Goal: Book appointment/travel/reservation

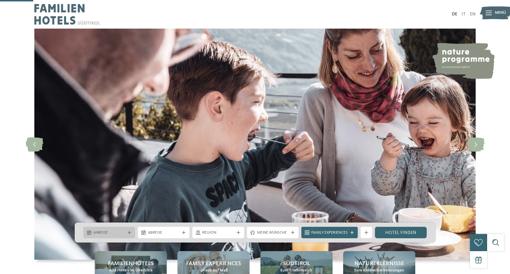
click at [128, 231] on icon at bounding box center [129, 232] width 3 height 3
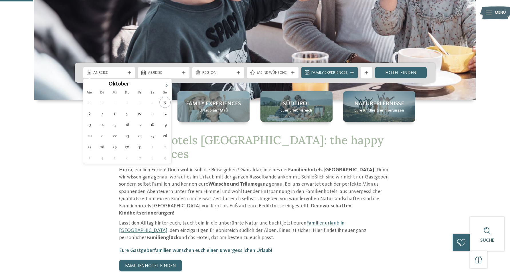
click at [167, 85] on icon at bounding box center [166, 85] width 4 height 4
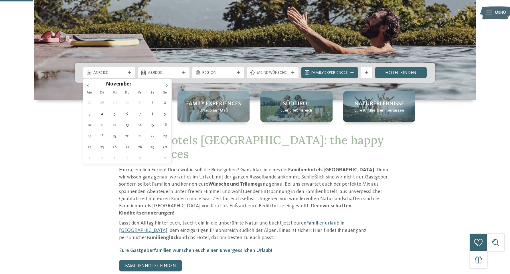
click at [167, 85] on icon at bounding box center [166, 85] width 4 height 4
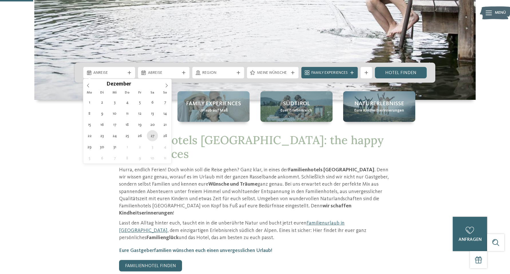
type div "[DATE]"
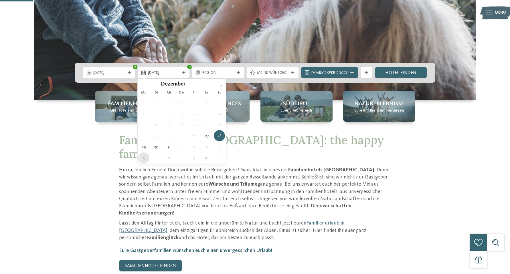
type div "[DATE]"
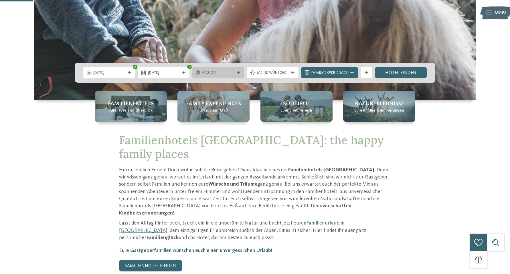
click at [234, 72] on div "Region" at bounding box center [218, 72] width 35 height 6
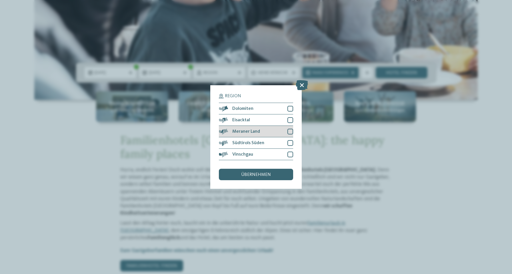
click at [289, 129] on div at bounding box center [291, 132] width 6 height 6
click at [290, 140] on div at bounding box center [291, 143] width 6 height 6
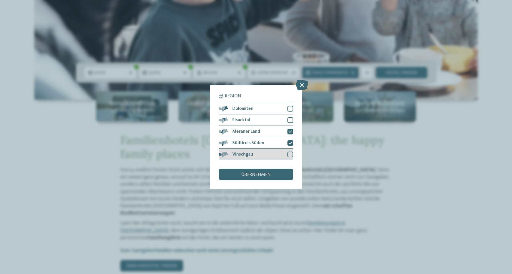
click at [288, 152] on div at bounding box center [291, 155] width 6 height 6
click at [252, 172] on span "übernehmen" at bounding box center [256, 174] width 30 height 5
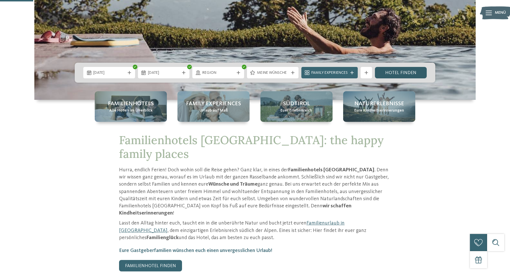
click at [396, 71] on link "Hotel finden" at bounding box center [401, 72] width 52 height 11
